Goal: Find specific page/section: Find specific page/section

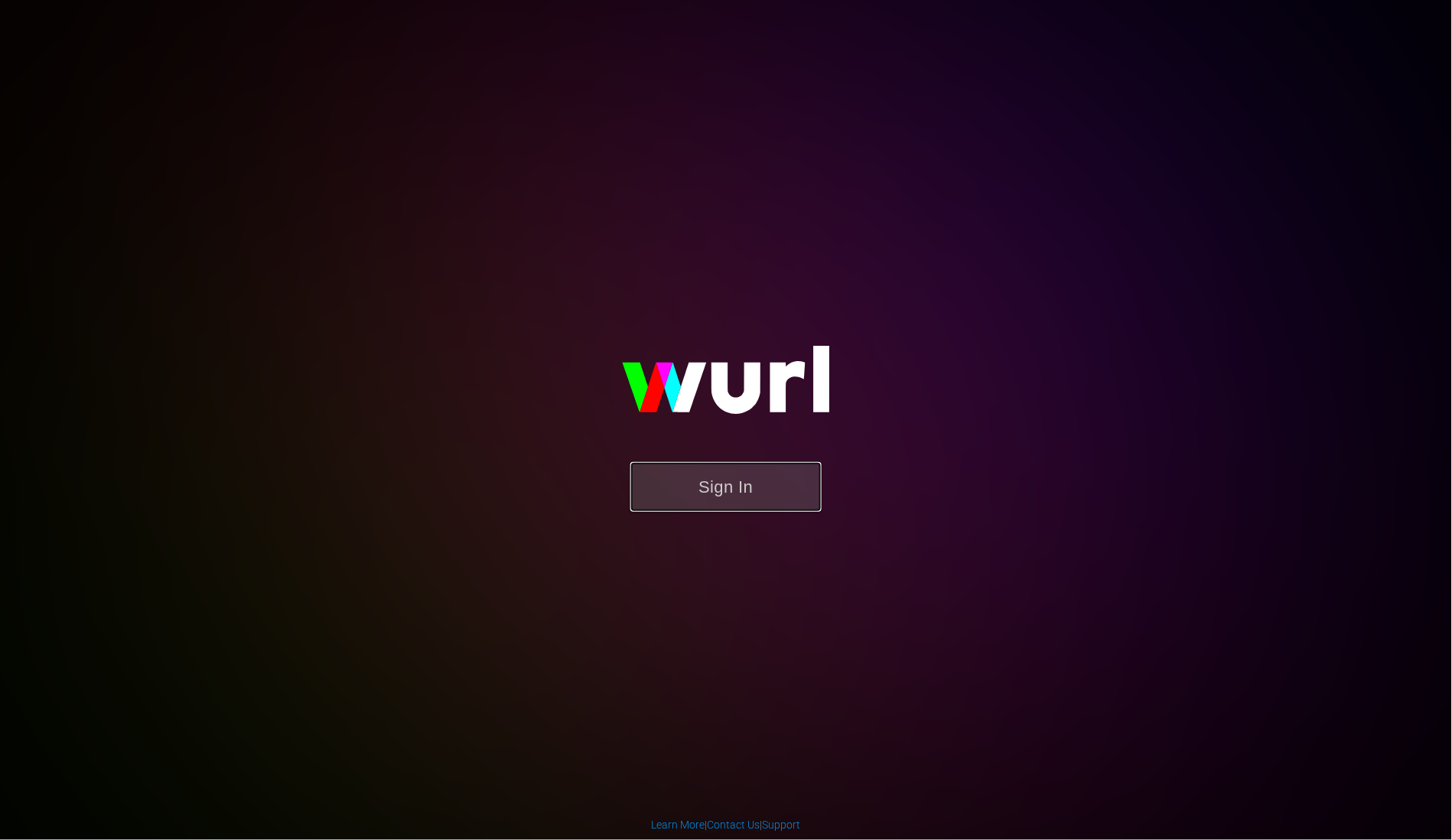
click at [740, 472] on button "Sign In" at bounding box center [726, 487] width 191 height 50
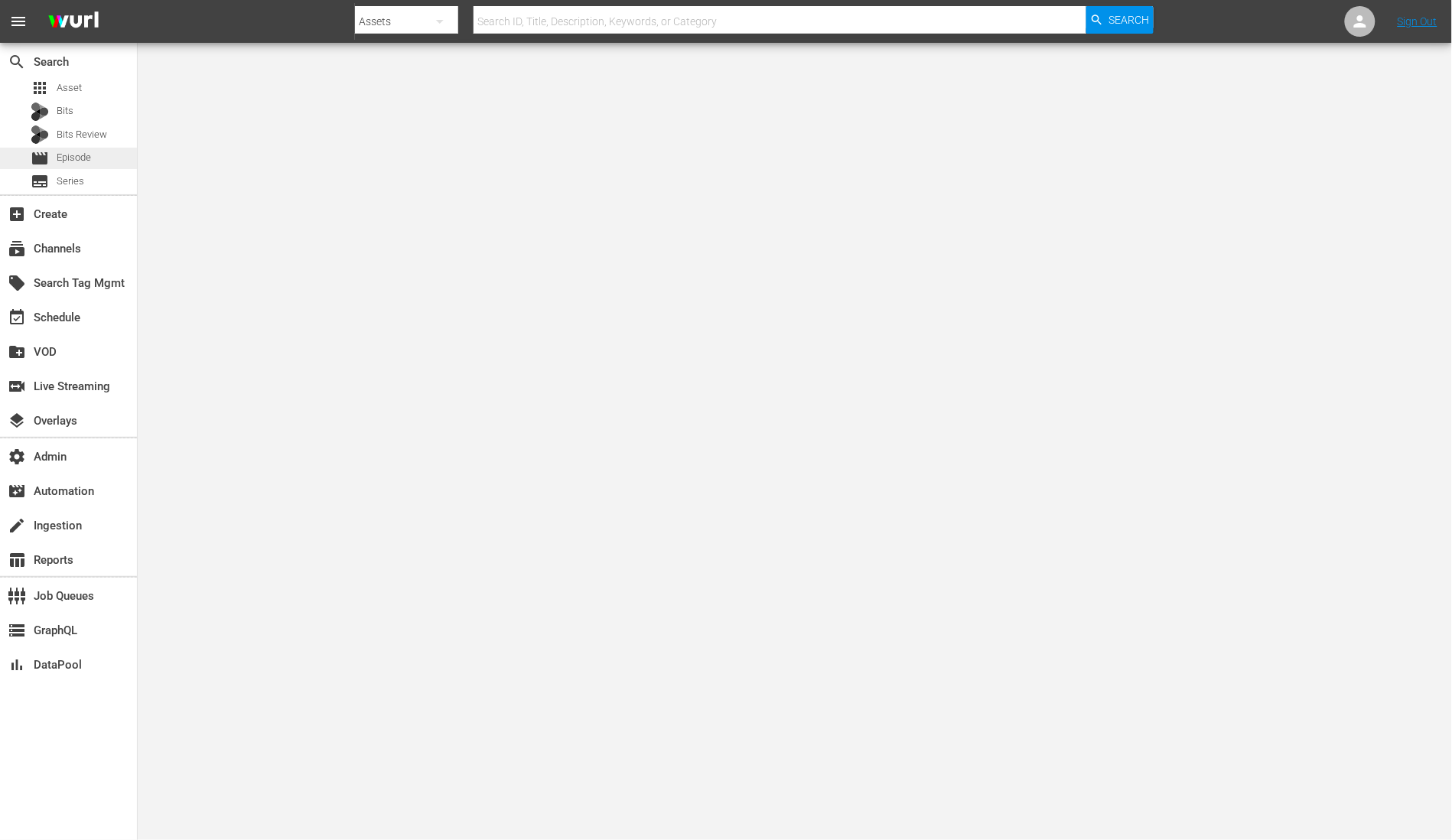
click at [112, 161] on div "movie Episode" at bounding box center [68, 159] width 137 height 22
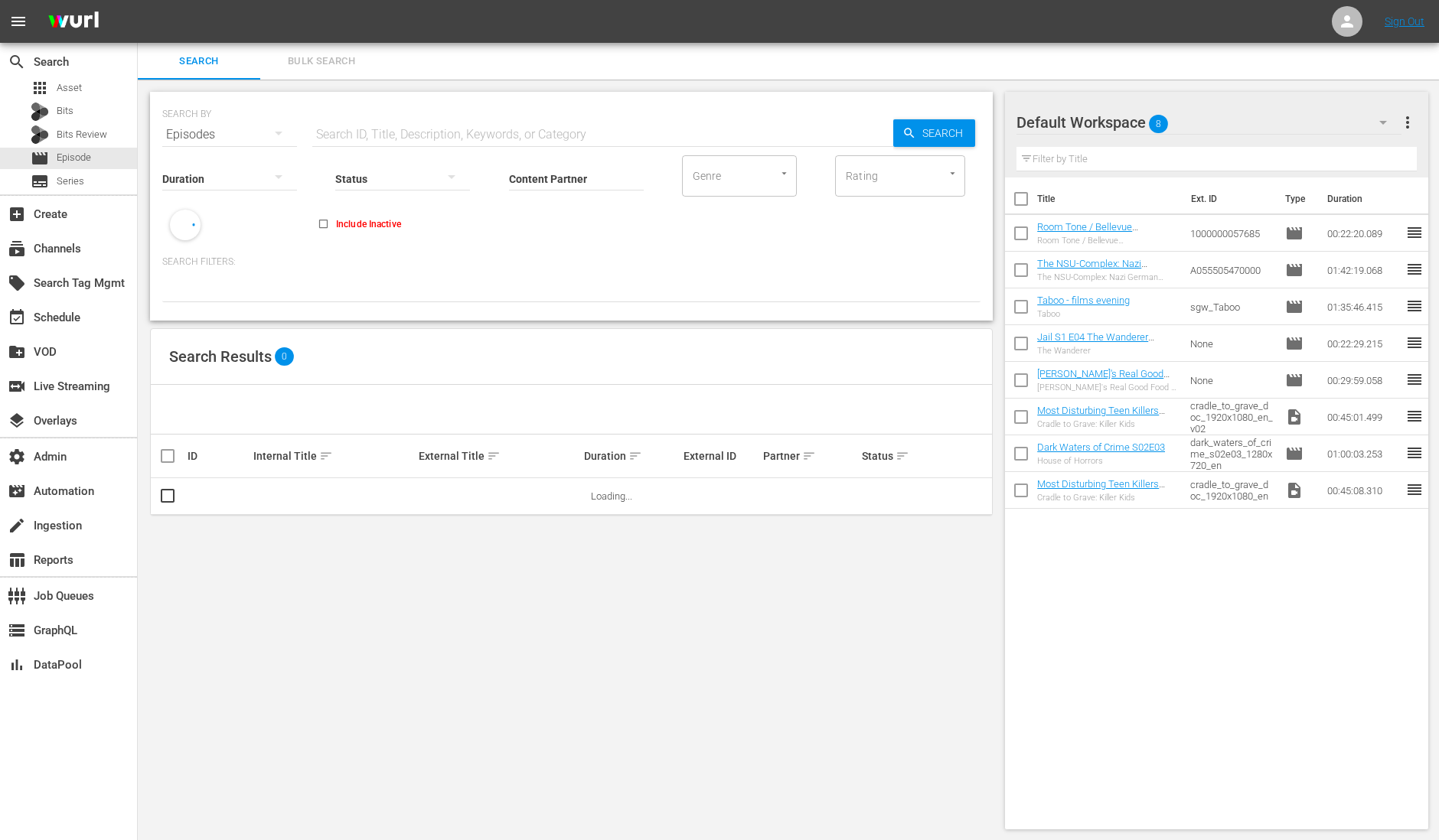
click at [365, 129] on input "text" at bounding box center [602, 135] width 581 height 37
paste input "185909607"
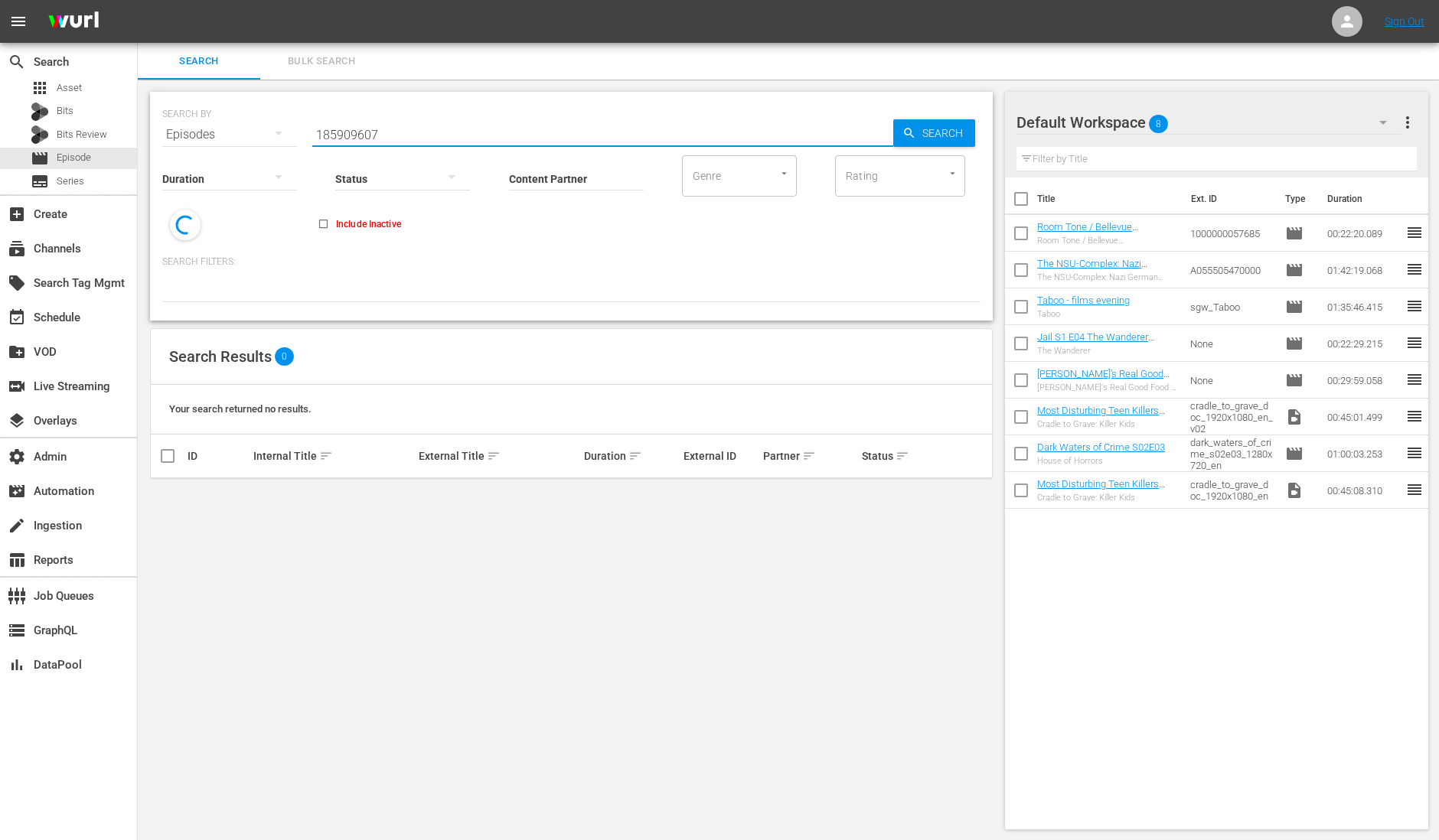
type input "185909607"
click at [612, 255] on p "Search Filters:" at bounding box center [571, 262] width 818 height 13
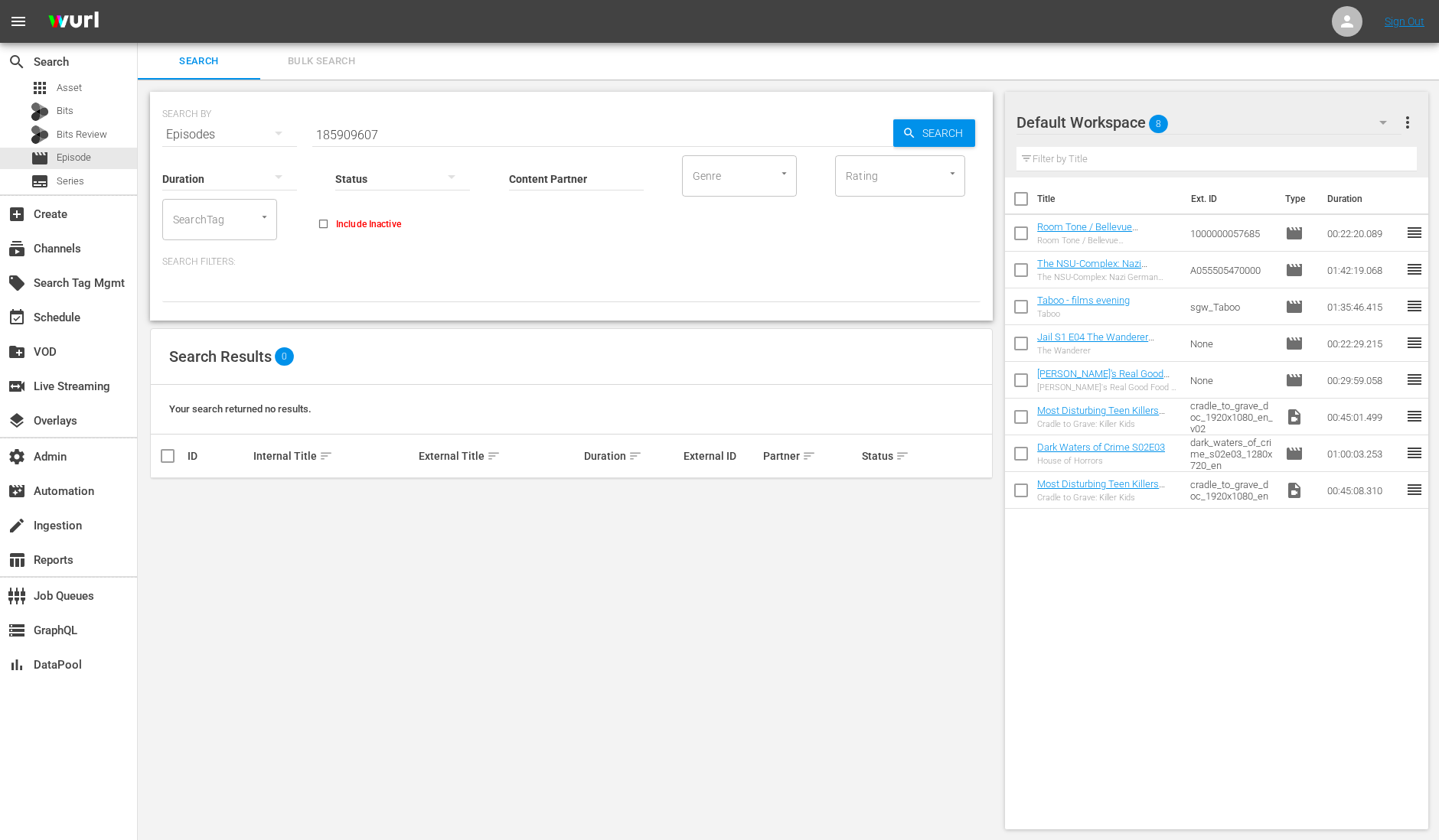
click at [428, 116] on input "185909607" at bounding box center [602, 135] width 581 height 37
click at [349, 126] on input "185909607" at bounding box center [602, 135] width 581 height 37
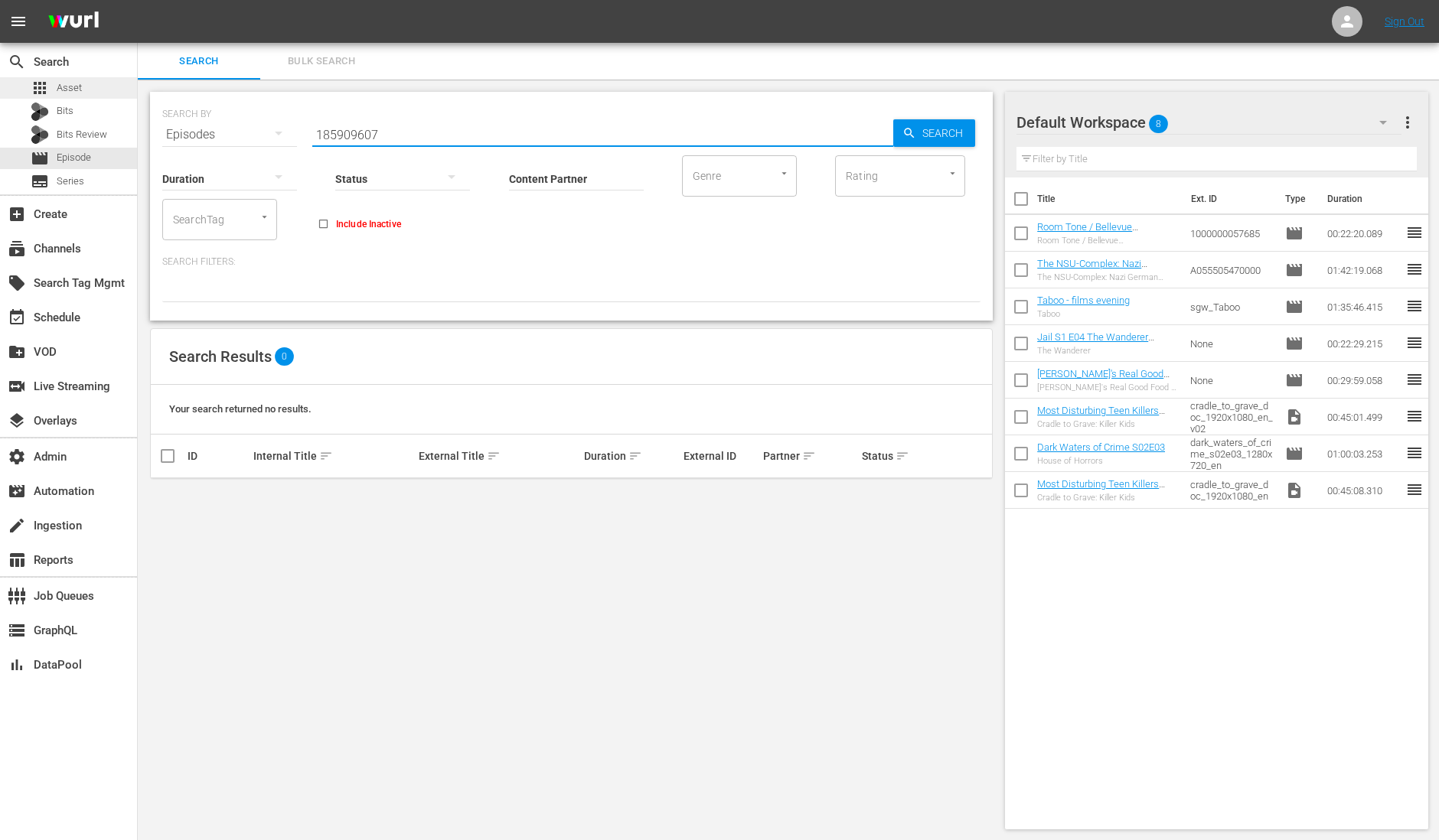
click at [77, 89] on span "Asset" at bounding box center [69, 88] width 25 height 15
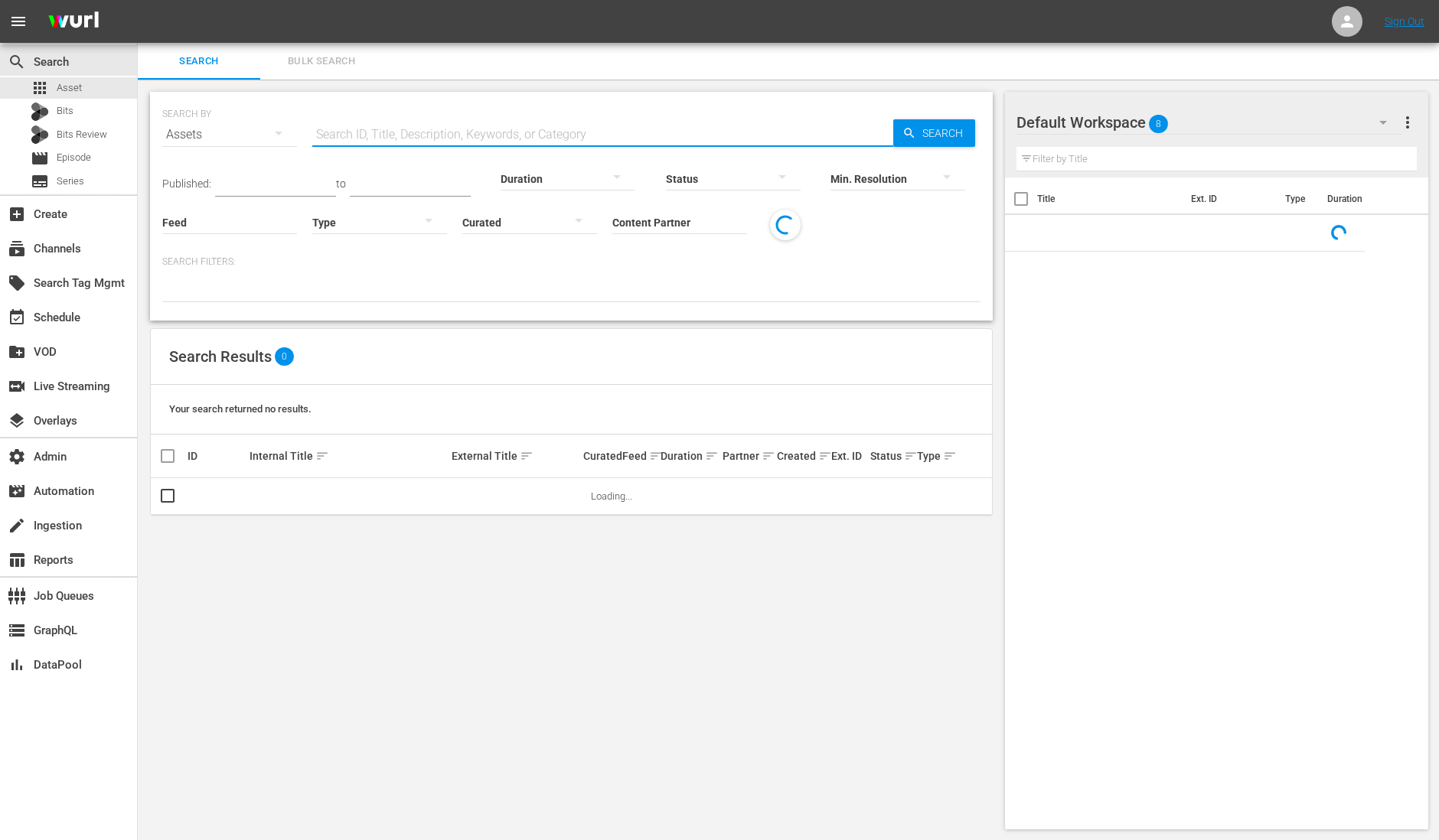
click at [431, 126] on input "text" at bounding box center [602, 135] width 581 height 37
paste input "185909607"
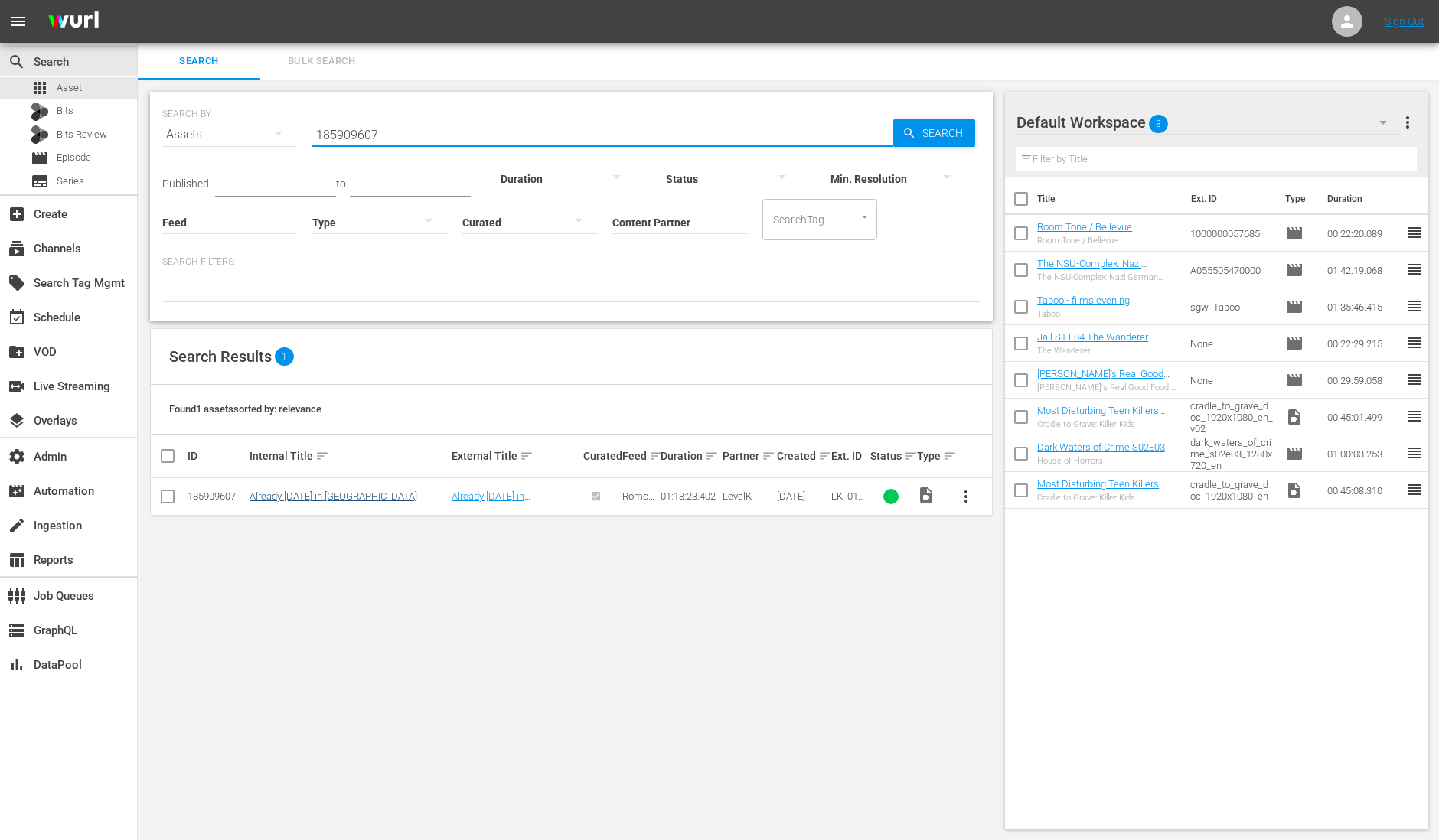
type input "185909607"
click at [327, 494] on link "Already [DATE] in [GEOGRAPHIC_DATA]" at bounding box center [333, 497] width 167 height 12
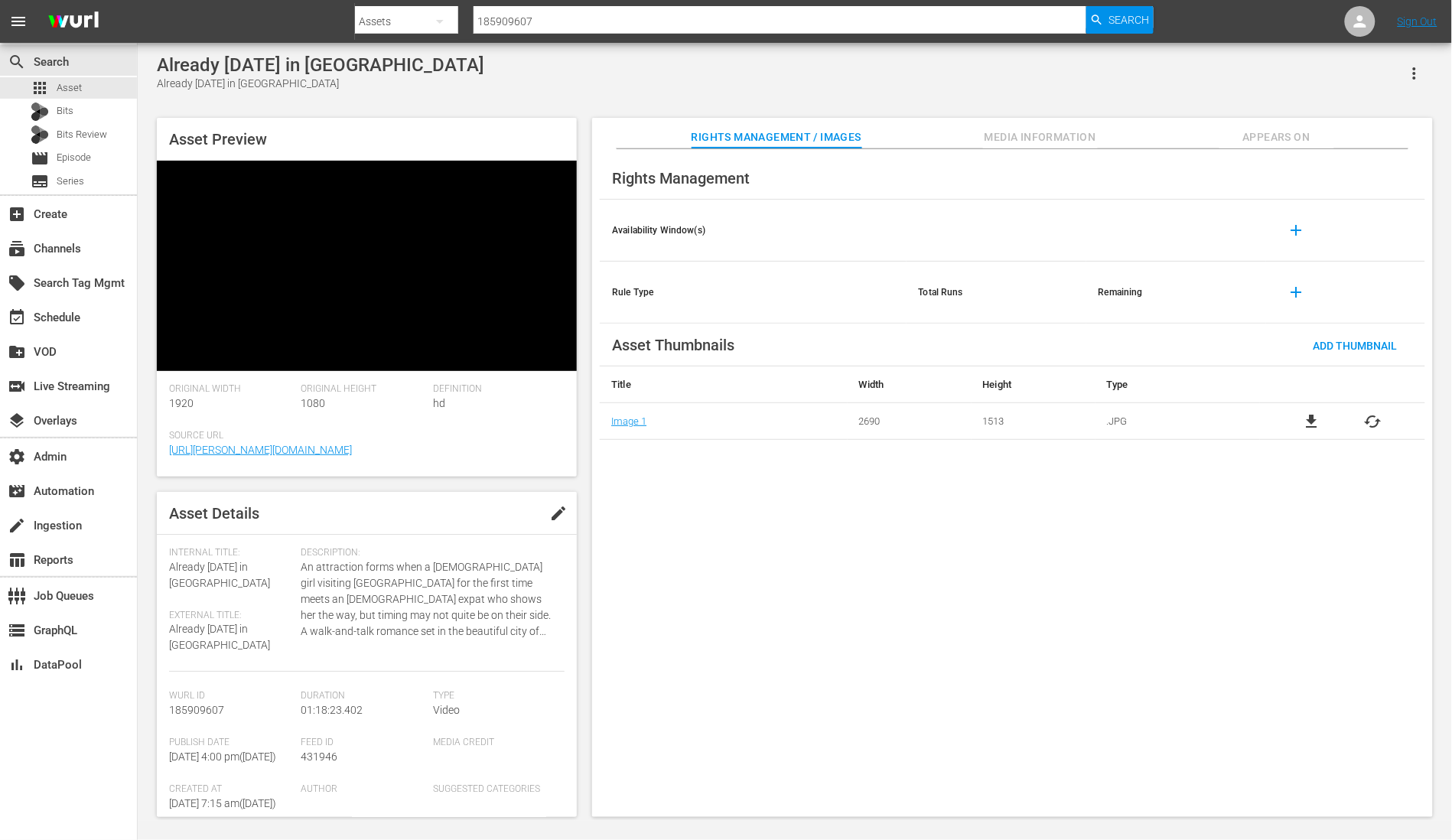
click at [1408, 85] on button "button" at bounding box center [1415, 73] width 37 height 37
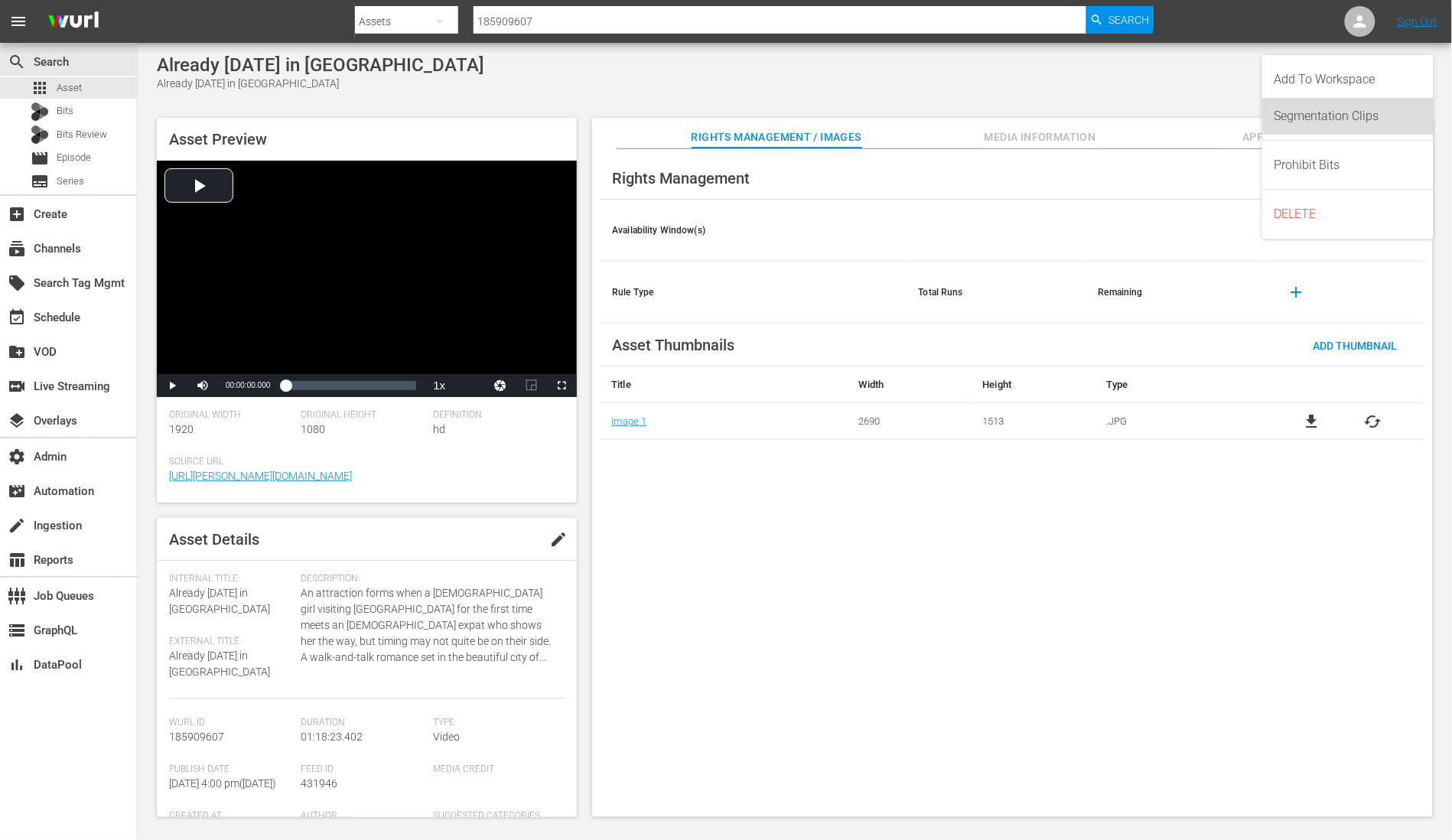
click at [1295, 128] on div "Segmentation Clips" at bounding box center [1348, 116] width 147 height 37
